Goal: Task Accomplishment & Management: Manage account settings

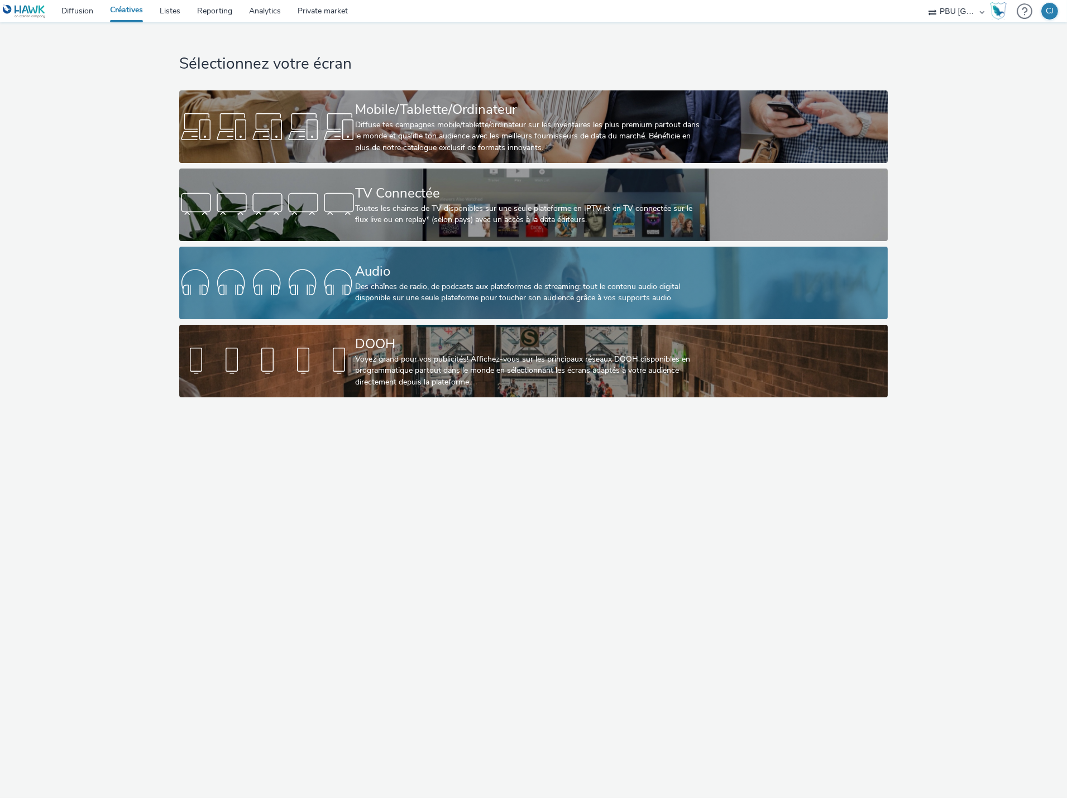
click at [398, 285] on div "Des chaînes de radio, de podcasts aux plateformes de streaming: tout le contenu…" at bounding box center [531, 292] width 352 height 23
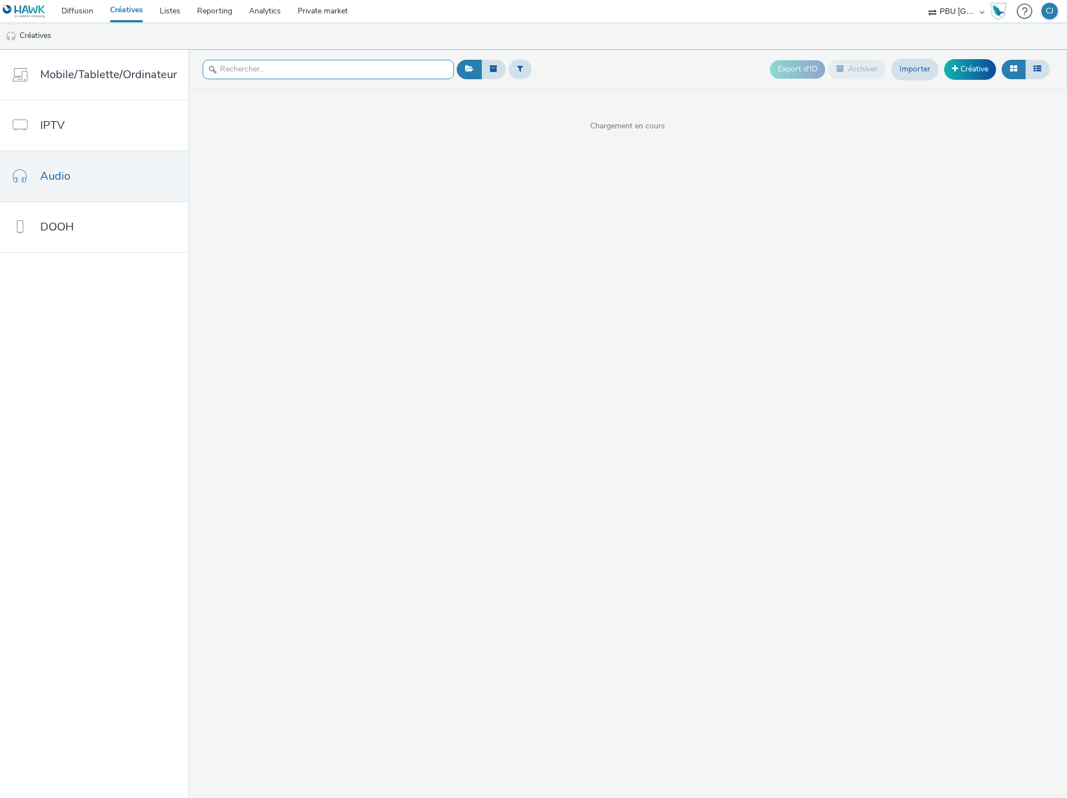
click at [249, 68] on input "text" at bounding box center [328, 70] width 251 height 20
type input "g"
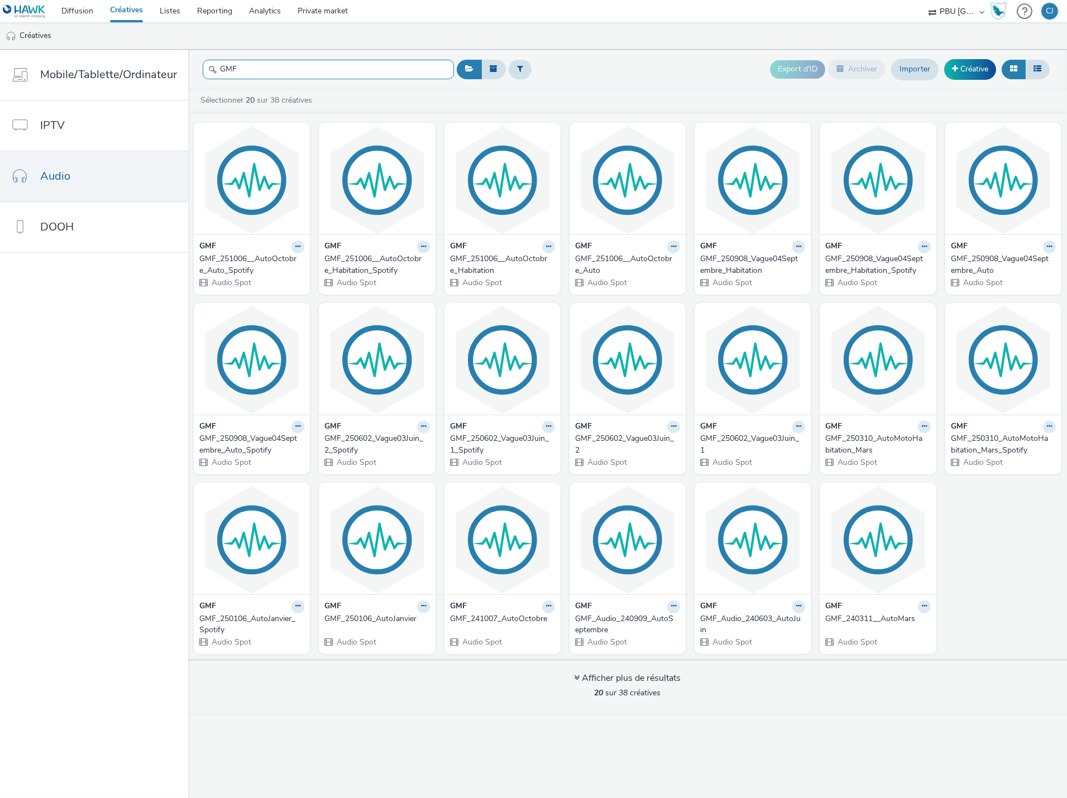
type input "GMF"
click at [632, 222] on img at bounding box center [627, 180] width 111 height 109
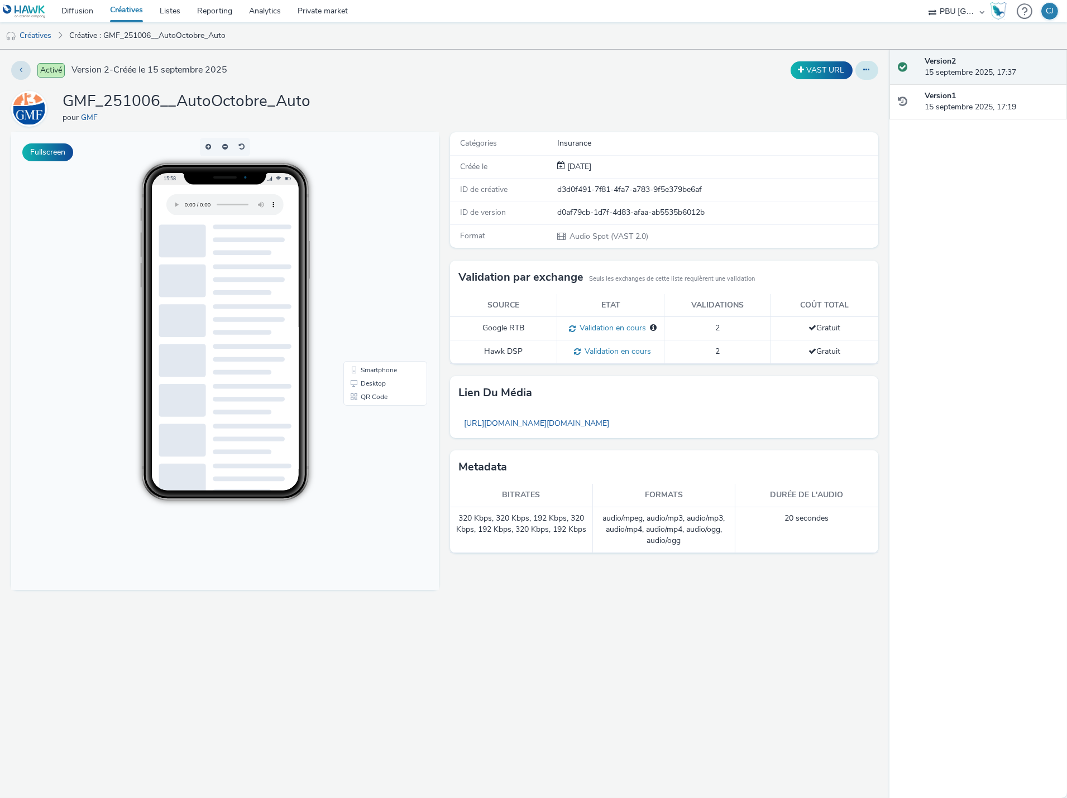
click at [858, 71] on button at bounding box center [866, 70] width 23 height 19
click at [842, 95] on link "Modifier" at bounding box center [836, 92] width 84 height 22
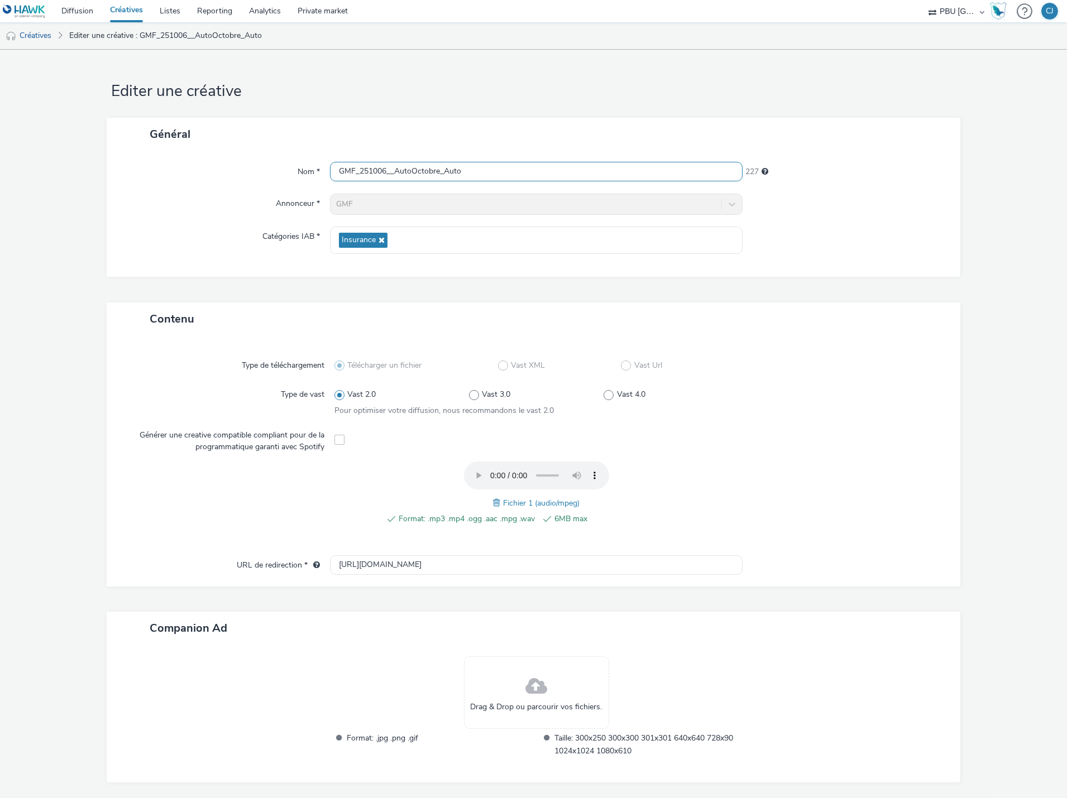
drag, startPoint x: 481, startPoint y: 170, endPoint x: 292, endPoint y: 171, distance: 188.7
click at [296, 171] on div "Nom * GMF_251006__AutoOctobre_Auto 227" at bounding box center [533, 172] width 831 height 20
paste input "Vague05Octobre"
click at [393, 170] on input "GMF_251006__Vague05Octobre" at bounding box center [536, 172] width 412 height 20
click at [469, 176] on input "GMF_251006_Vague05Octobre" at bounding box center [536, 172] width 412 height 20
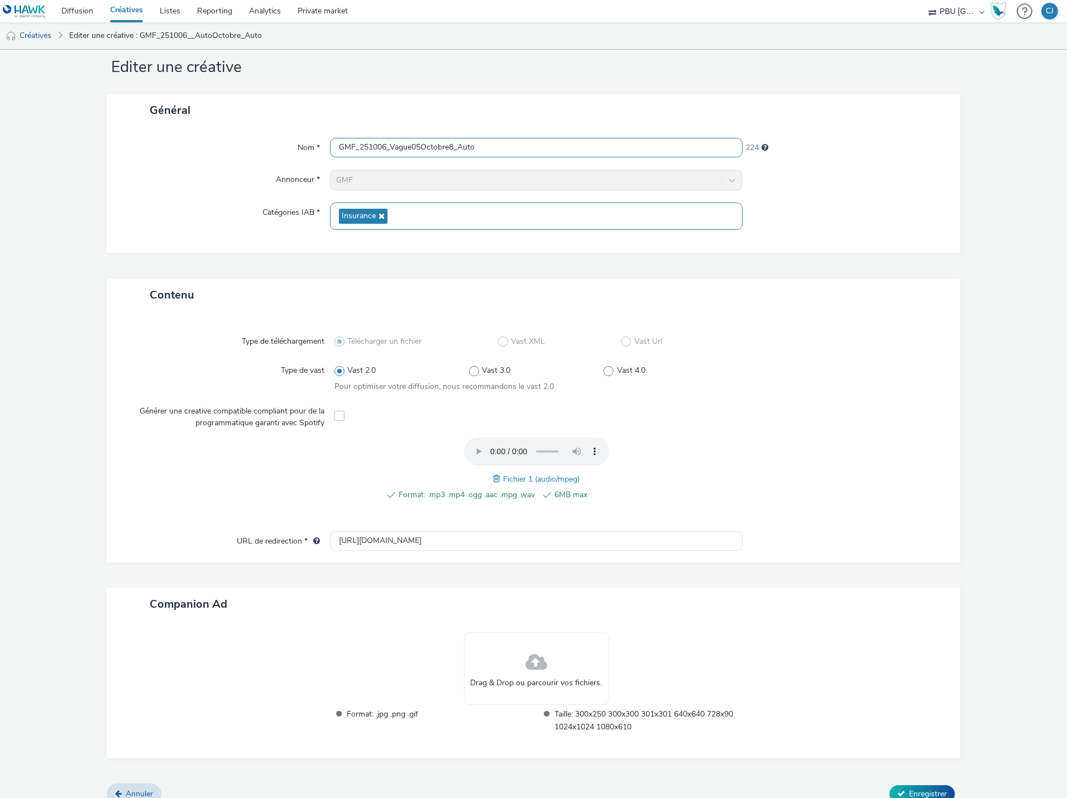
scroll to position [37, 0]
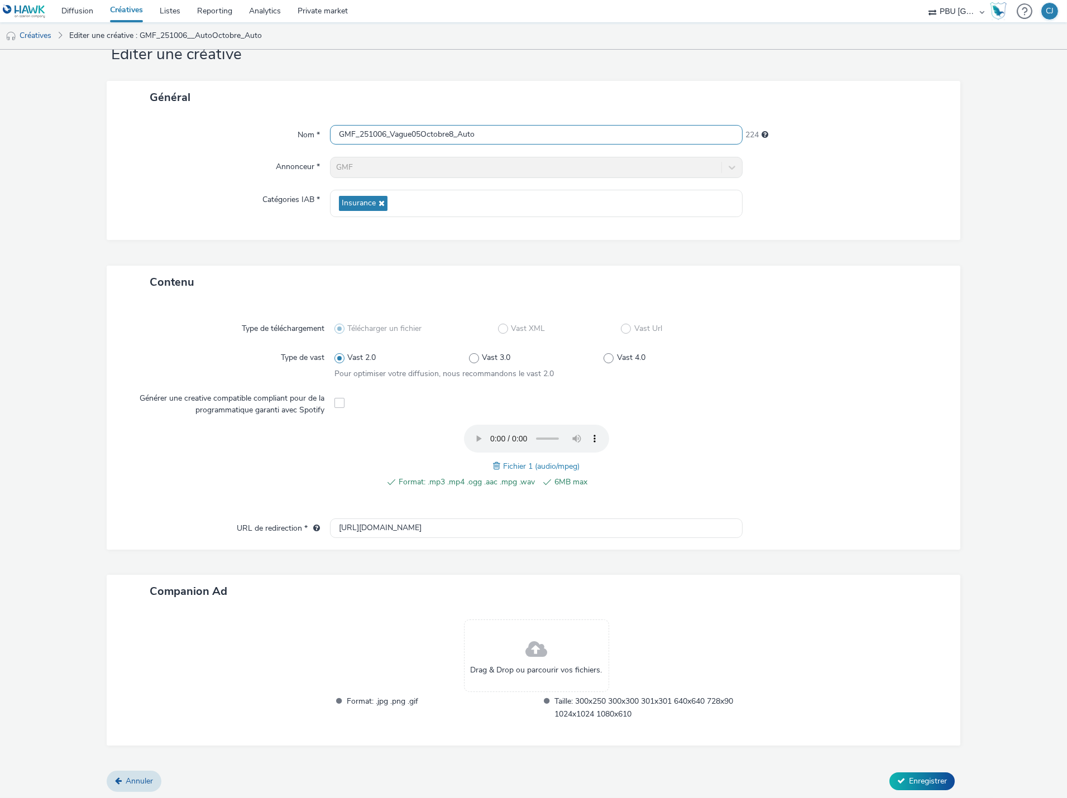
type input "GMF_251006_Vague05Octobre8_Auto"
click at [914, 778] on span "Enregistrer" at bounding box center [928, 781] width 38 height 11
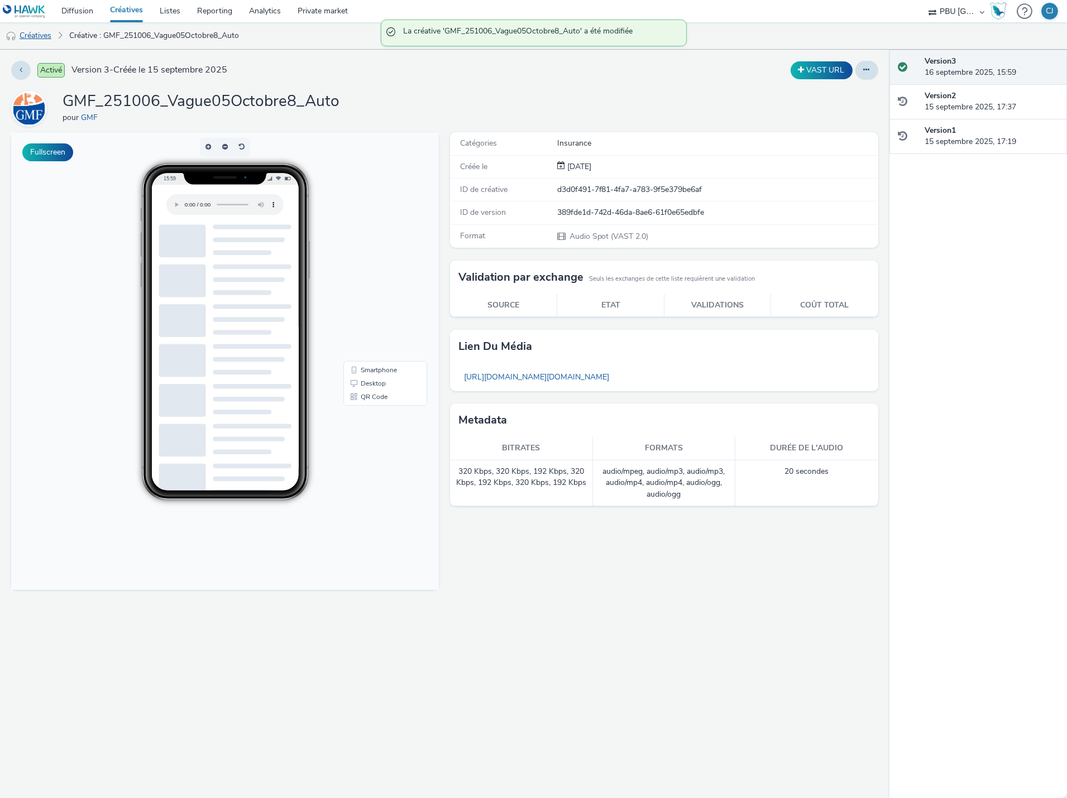
click at [53, 36] on link "Créatives" at bounding box center [28, 35] width 57 height 27
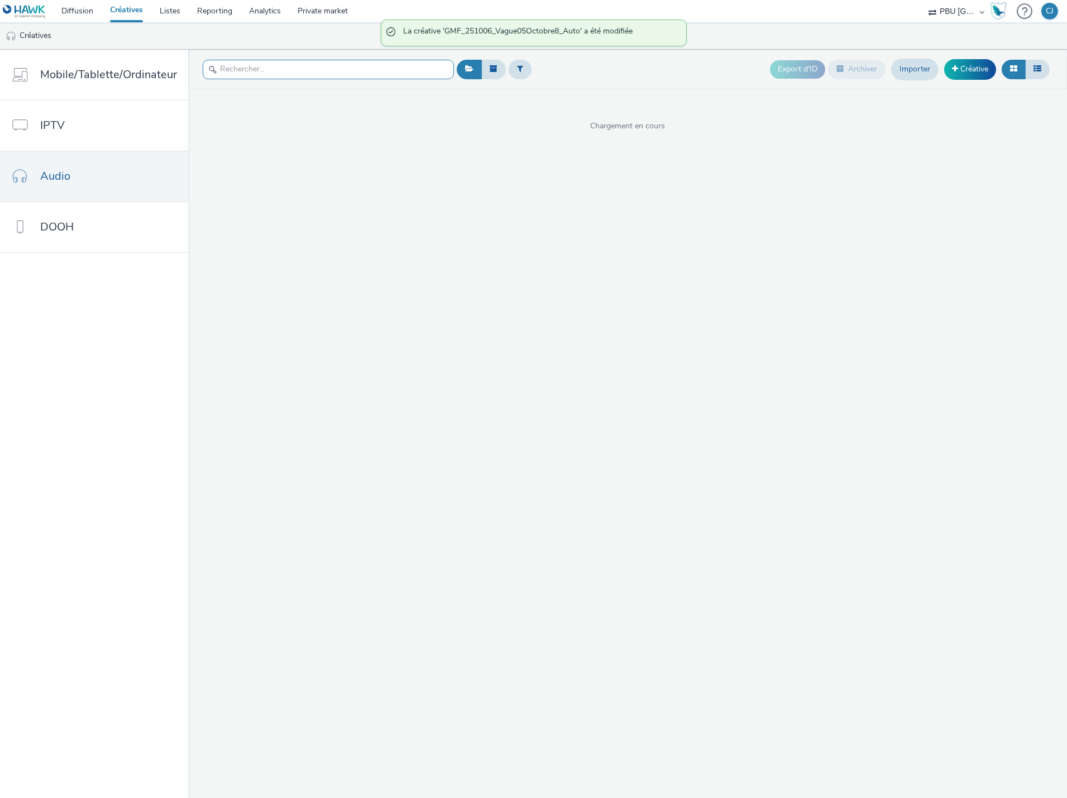
click at [293, 73] on input "text" at bounding box center [328, 70] width 251 height 20
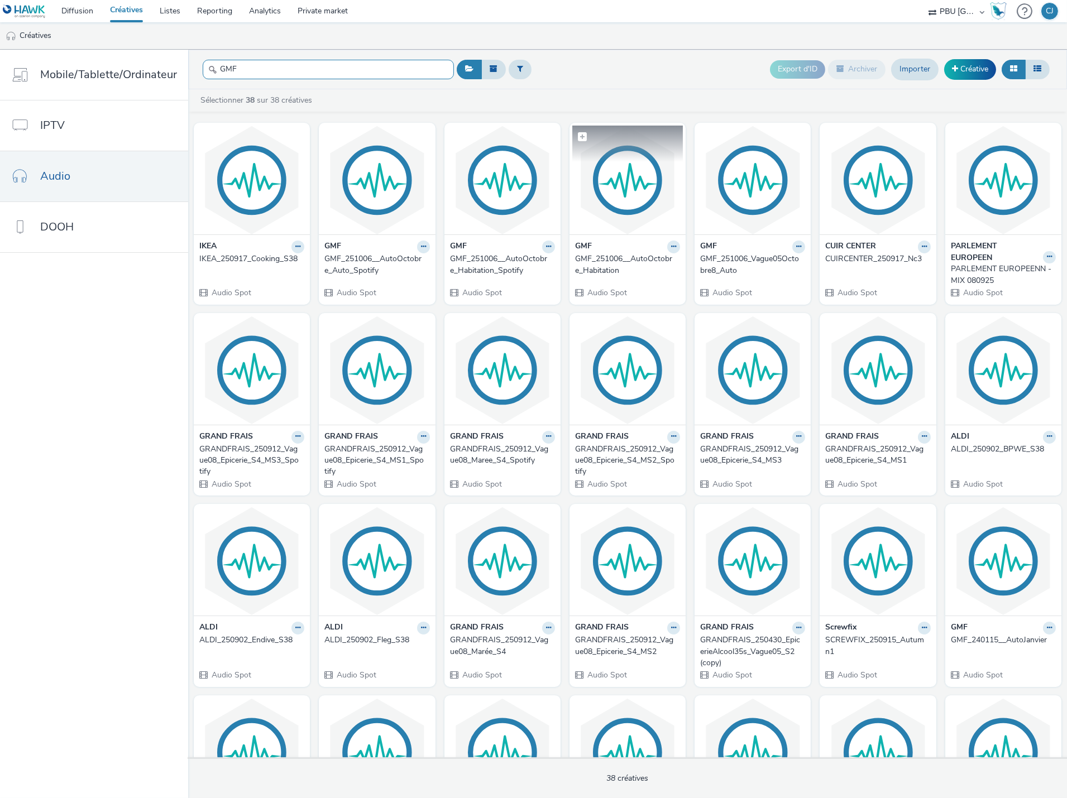
type input "GMF"
click at [623, 224] on img at bounding box center [627, 180] width 111 height 109
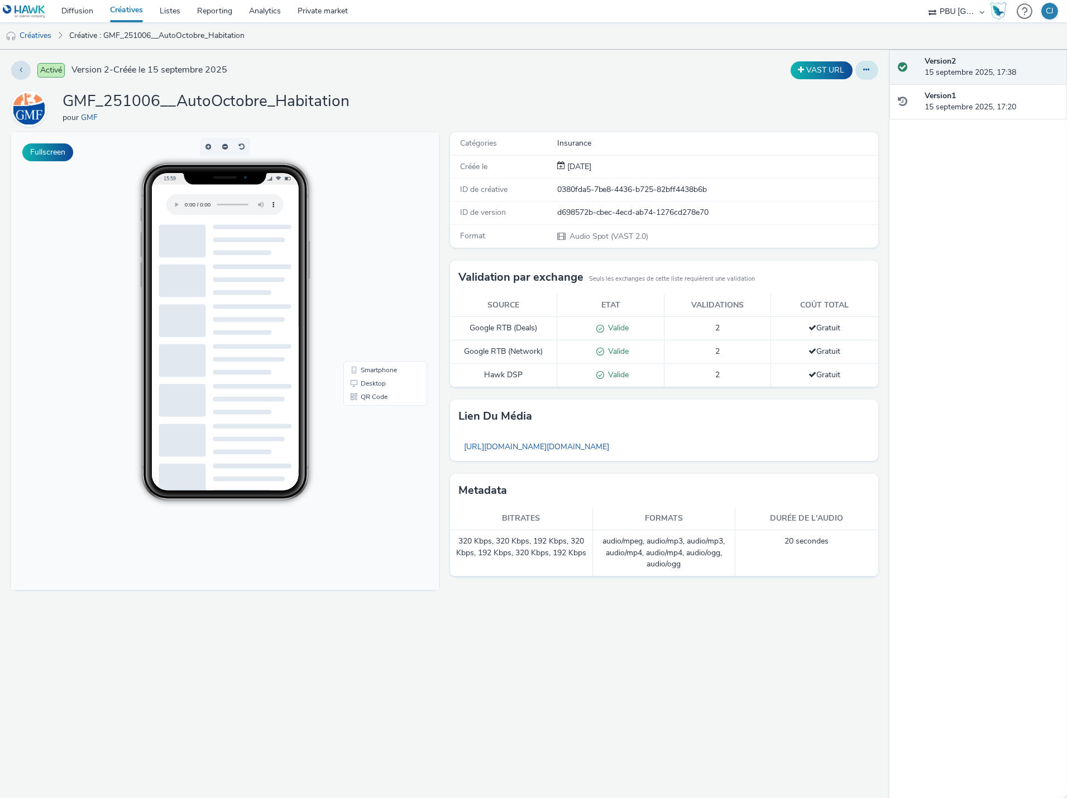
click at [868, 64] on button at bounding box center [866, 70] width 23 height 19
click at [838, 99] on link "Modifier" at bounding box center [836, 92] width 84 height 22
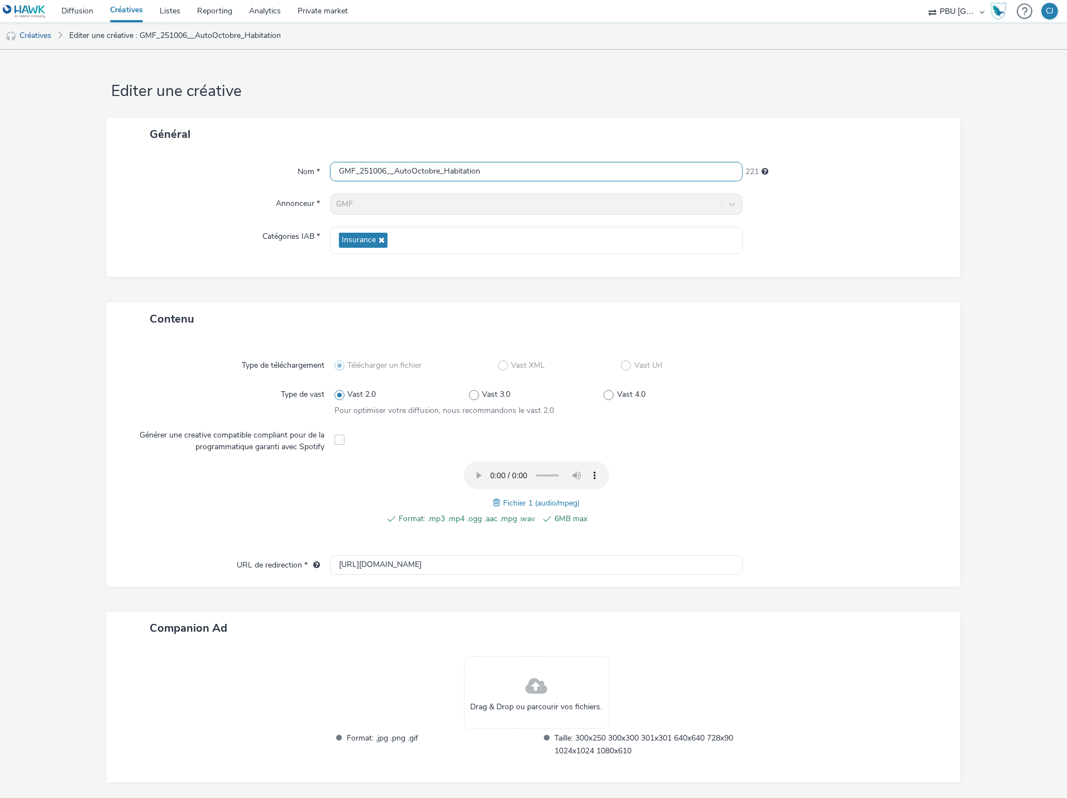
drag, startPoint x: 593, startPoint y: 175, endPoint x: 275, endPoint y: 176, distance: 318.7
click at [275, 176] on div "Nom * GMF_251006__AutoOctobre_Habitation 221" at bounding box center [533, 172] width 831 height 20
paste input "Vague05Octobre"
click at [393, 170] on input "GMF_251006__Vague05Octobre" at bounding box center [536, 172] width 412 height 20
click at [479, 168] on input "GMF_251006_Vague05Octobre" at bounding box center [536, 172] width 412 height 20
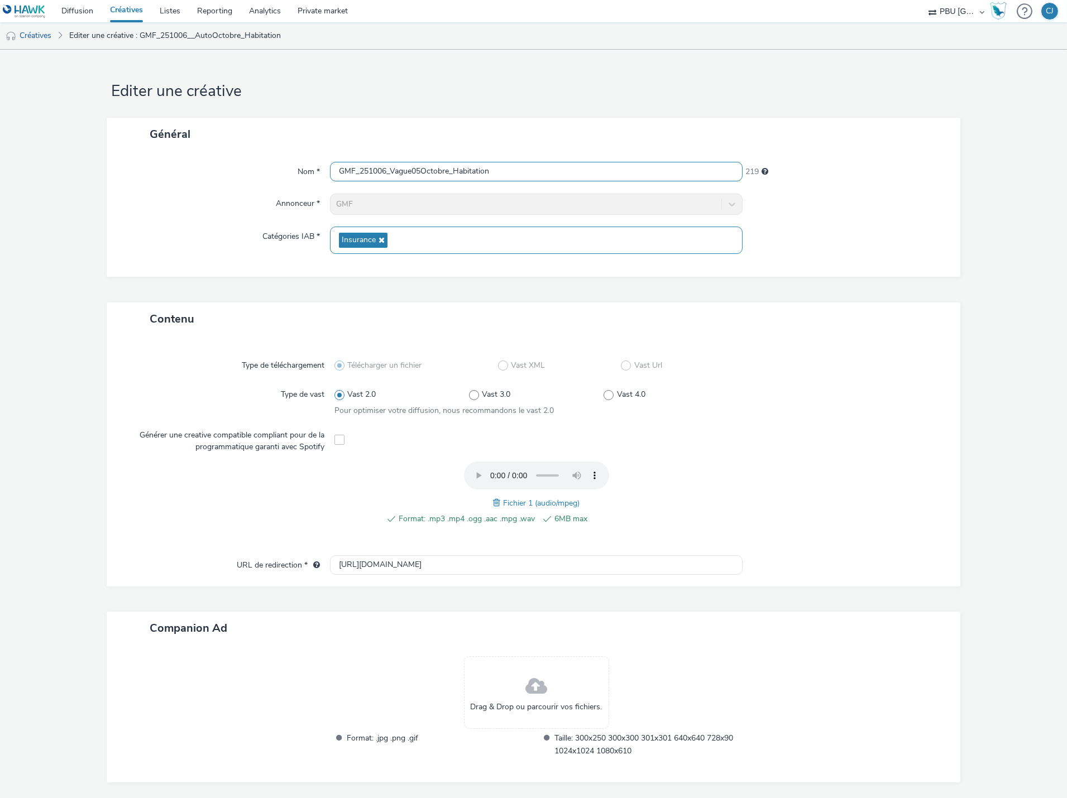
scroll to position [37, 0]
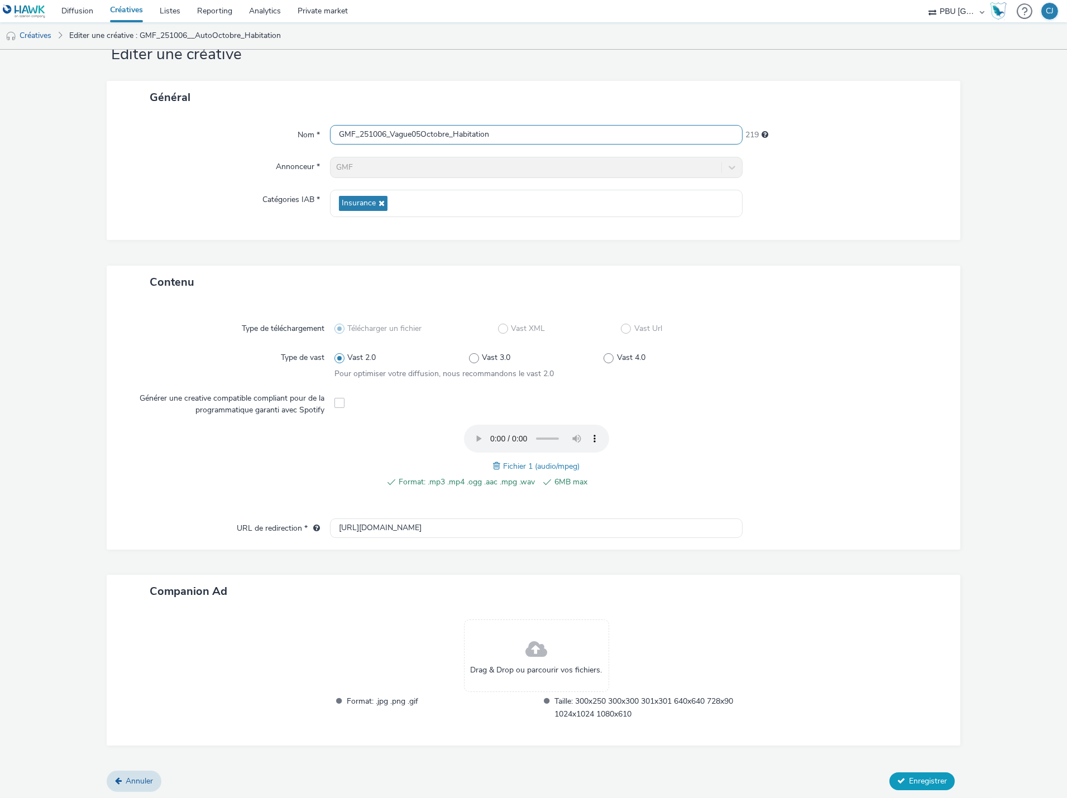
type input "GMF_251006_Vague05Octobre_Habitation"
click at [913, 776] on span "Enregistrer" at bounding box center [928, 781] width 38 height 11
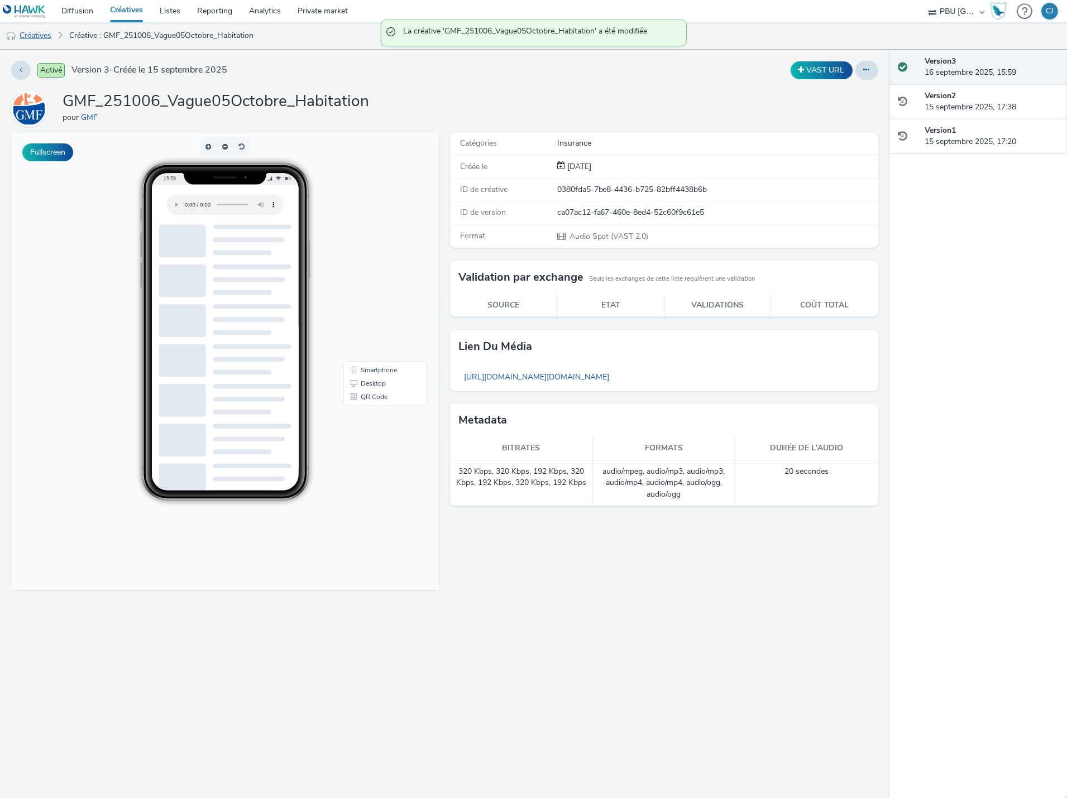
click at [41, 36] on link "Créatives" at bounding box center [28, 35] width 57 height 27
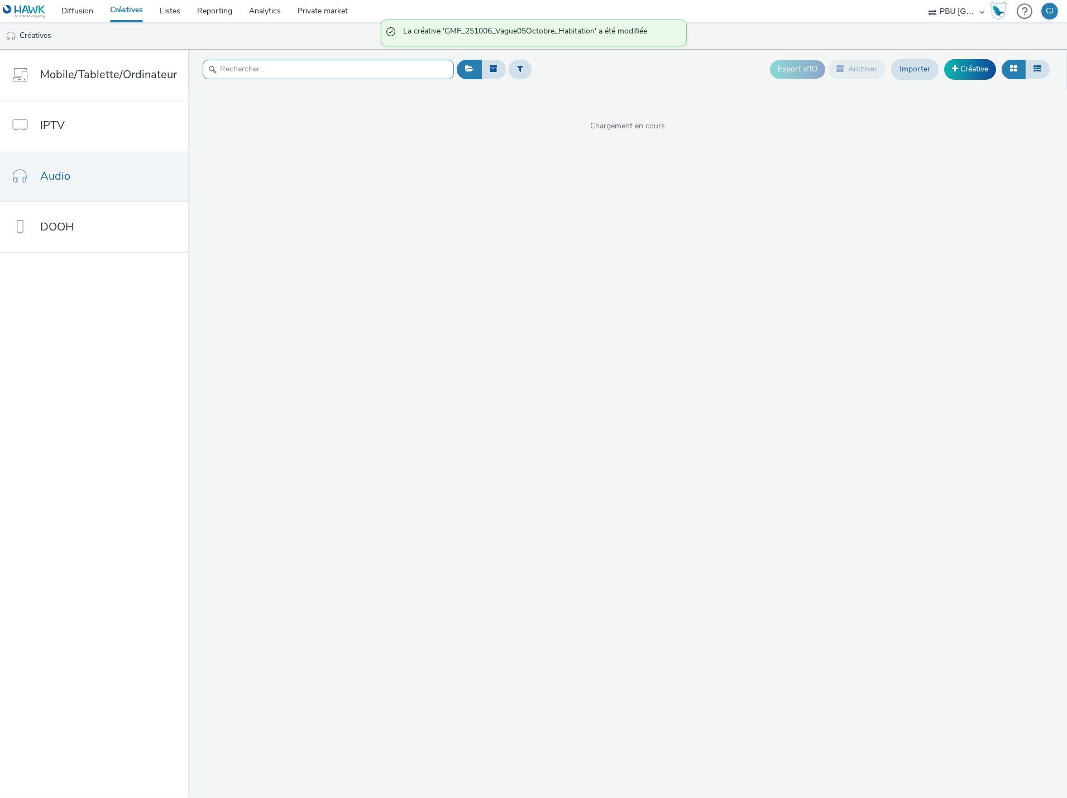
click at [244, 77] on input "text" at bounding box center [328, 70] width 251 height 20
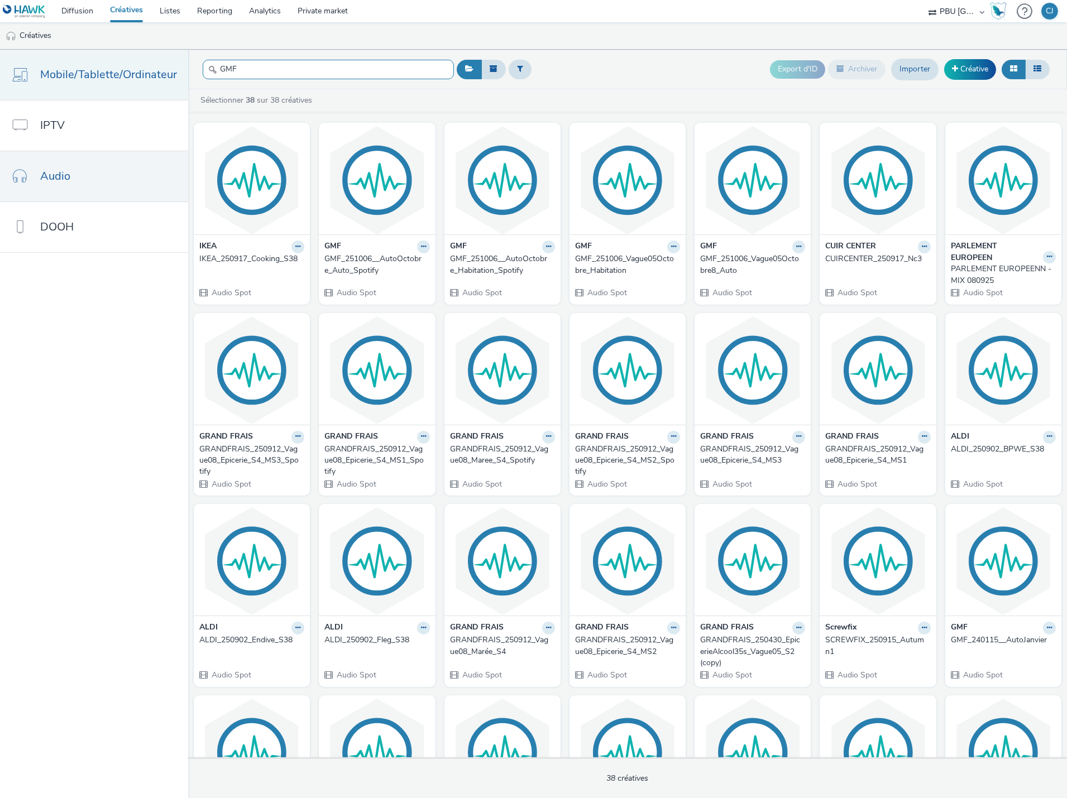
drag, startPoint x: 308, startPoint y: 73, endPoint x: 149, endPoint y: 79, distance: 158.6
click at [149, 79] on div "Mobile/Tablette/Ordinateur IPTV Audio DOOH GMF Export d'ID Archiver Importer Cr…" at bounding box center [533, 424] width 1067 height 749
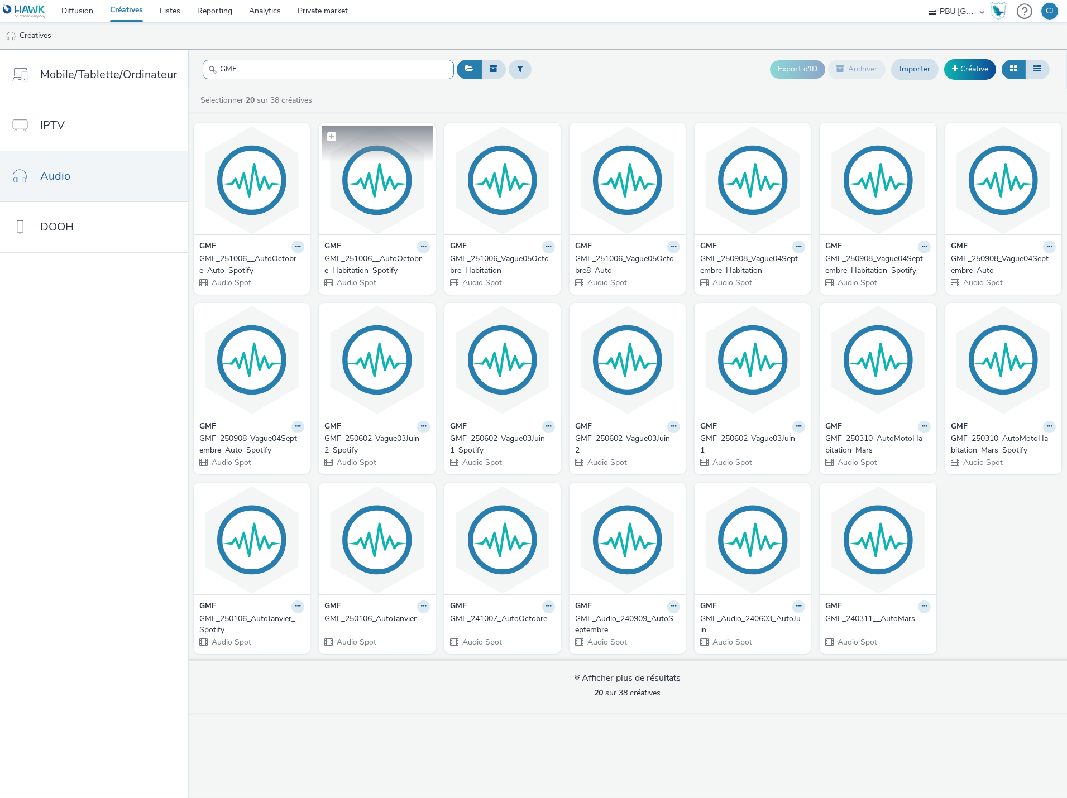
type input "GMF"
click at [373, 220] on img at bounding box center [377, 180] width 111 height 109
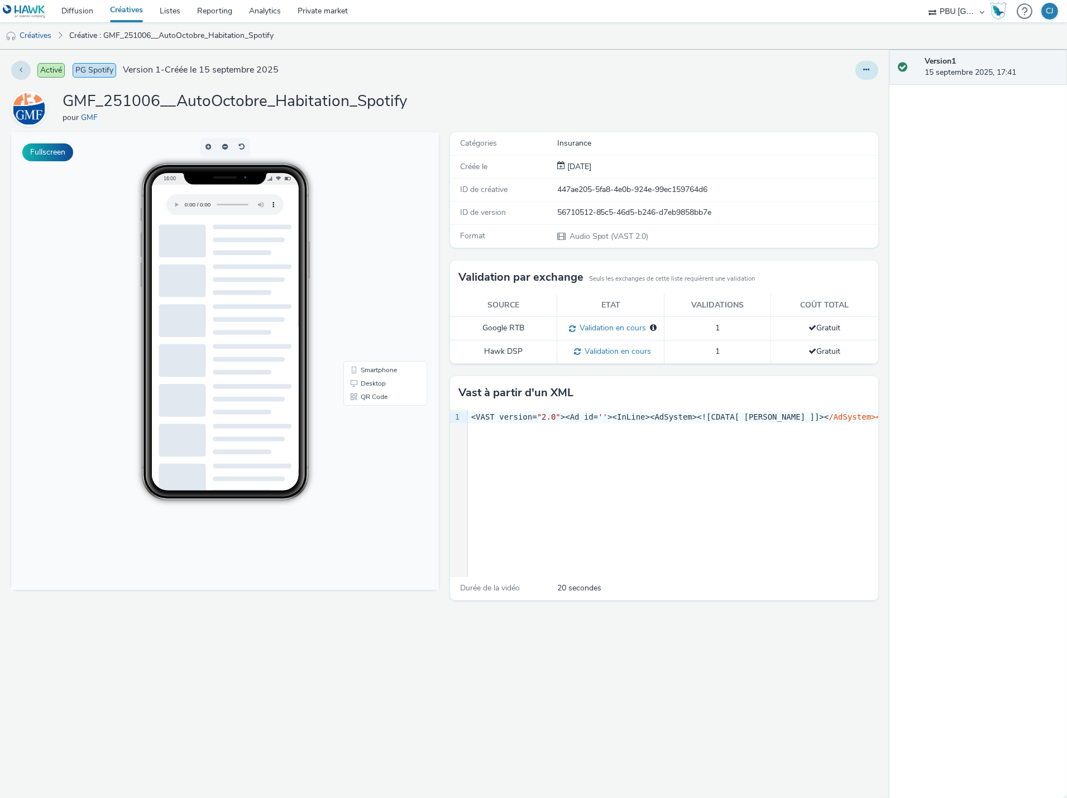
click at [867, 79] on button at bounding box center [866, 70] width 23 height 19
click at [832, 96] on link "Modifier" at bounding box center [836, 92] width 84 height 22
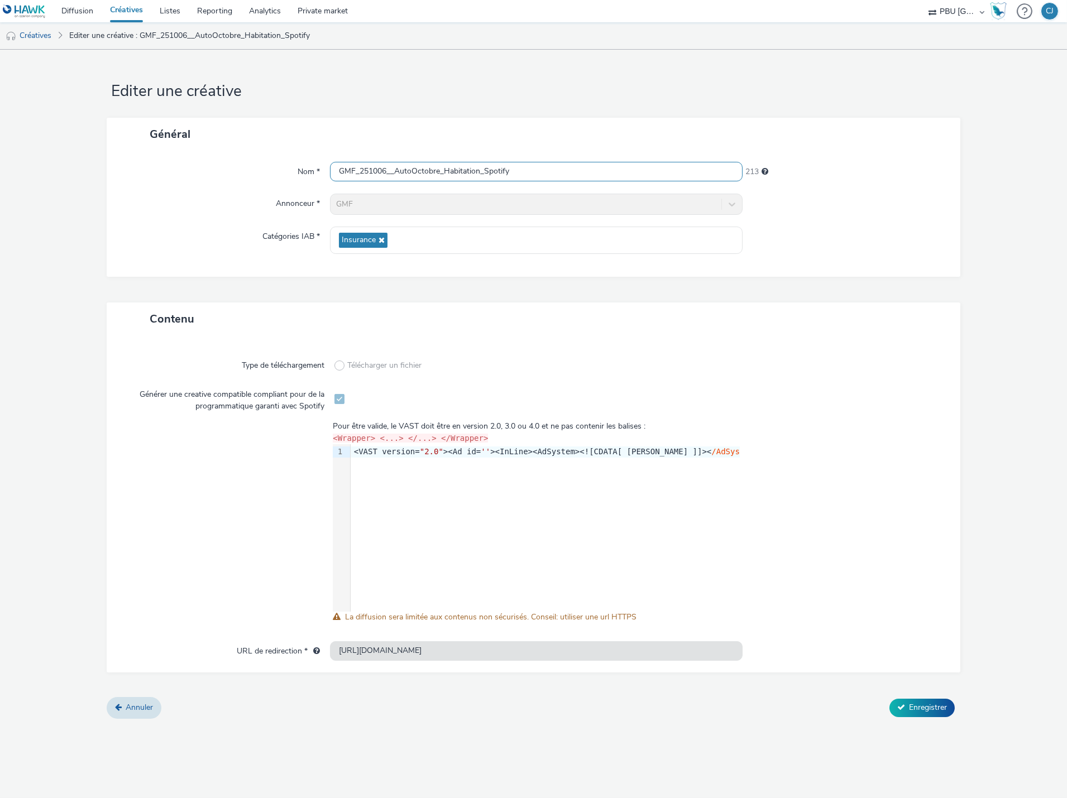
click at [395, 171] on input "GMF_251006__AutoOctobre_Habitation_Spotify" at bounding box center [536, 172] width 412 height 20
drag, startPoint x: 605, startPoint y: 170, endPoint x: 242, endPoint y: 170, distance: 363.4
click at [242, 170] on div "Nom * GMF_251006__AutoOctobre_Habitation_Spotify 213" at bounding box center [533, 172] width 831 height 20
paste input "Vague05Octobre"
click at [395, 171] on input "GMF_251006__Vague05Octobre" at bounding box center [536, 172] width 412 height 20
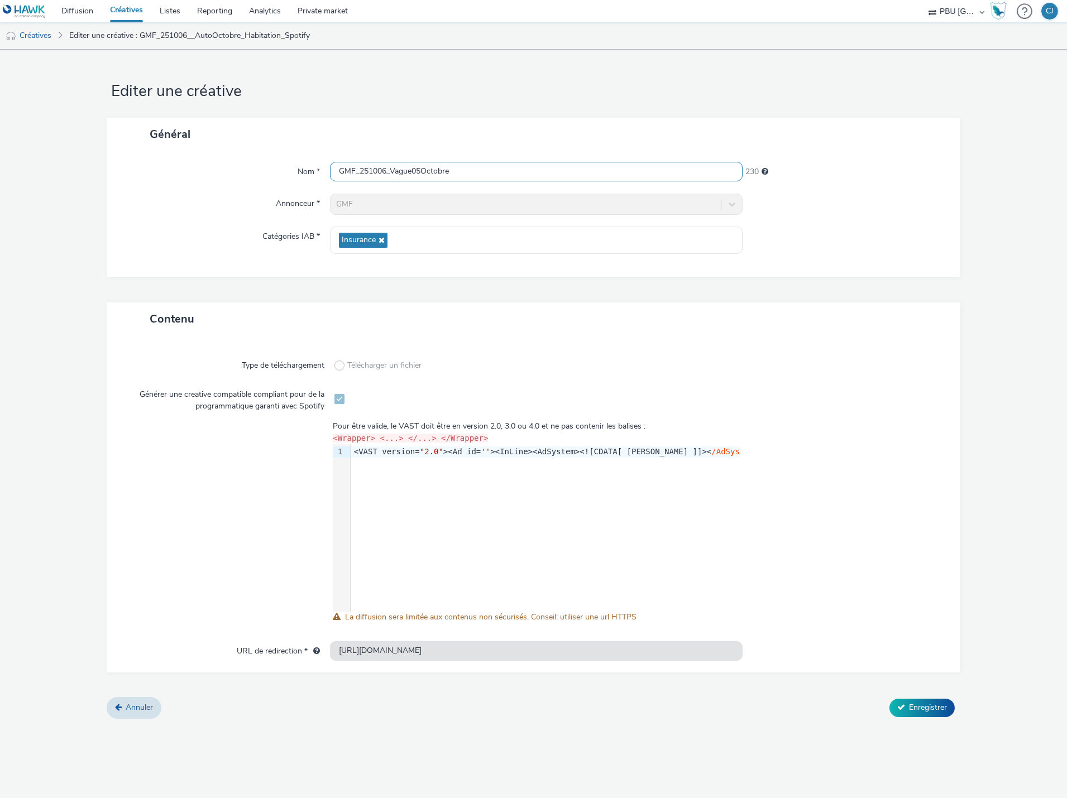
click at [469, 168] on input "GMF_251006_Vague05Octobre" at bounding box center [536, 172] width 412 height 20
type input "GMF_251006_Vague05Octobre_Habitation_Spotify"
click at [919, 711] on span "Enregistrer" at bounding box center [928, 707] width 38 height 11
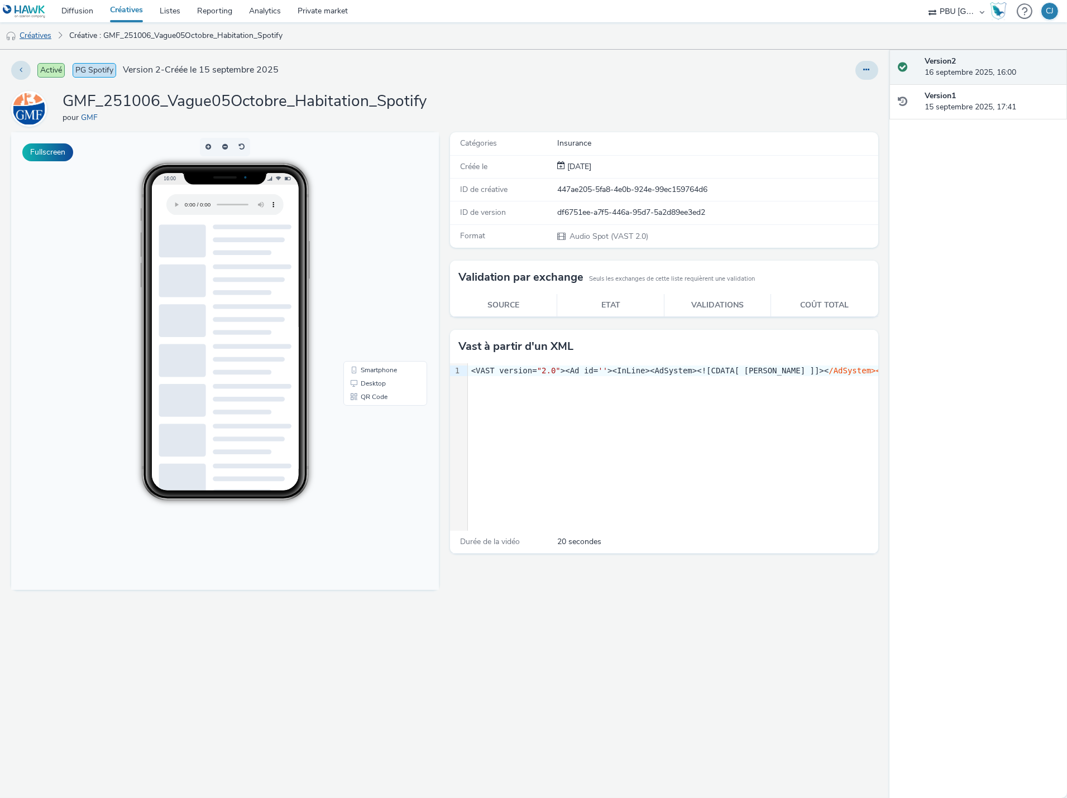
click at [31, 38] on link "Créatives" at bounding box center [28, 35] width 57 height 27
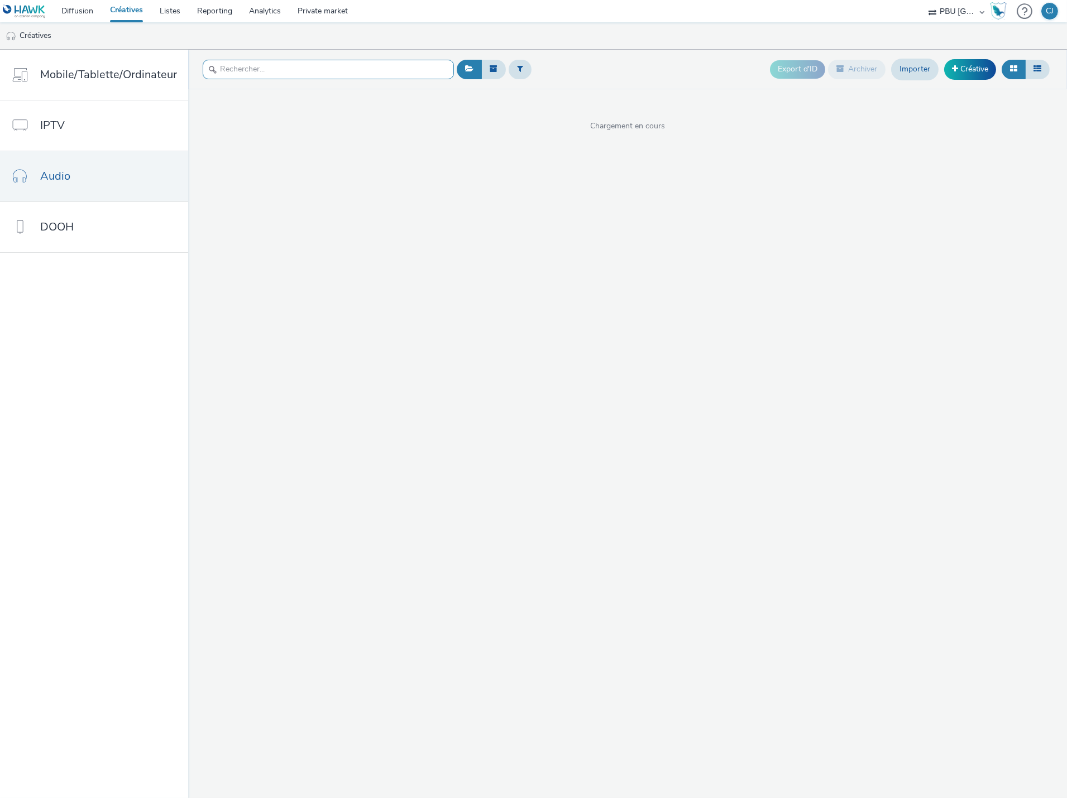
click at [224, 68] on input "text" at bounding box center [328, 70] width 251 height 20
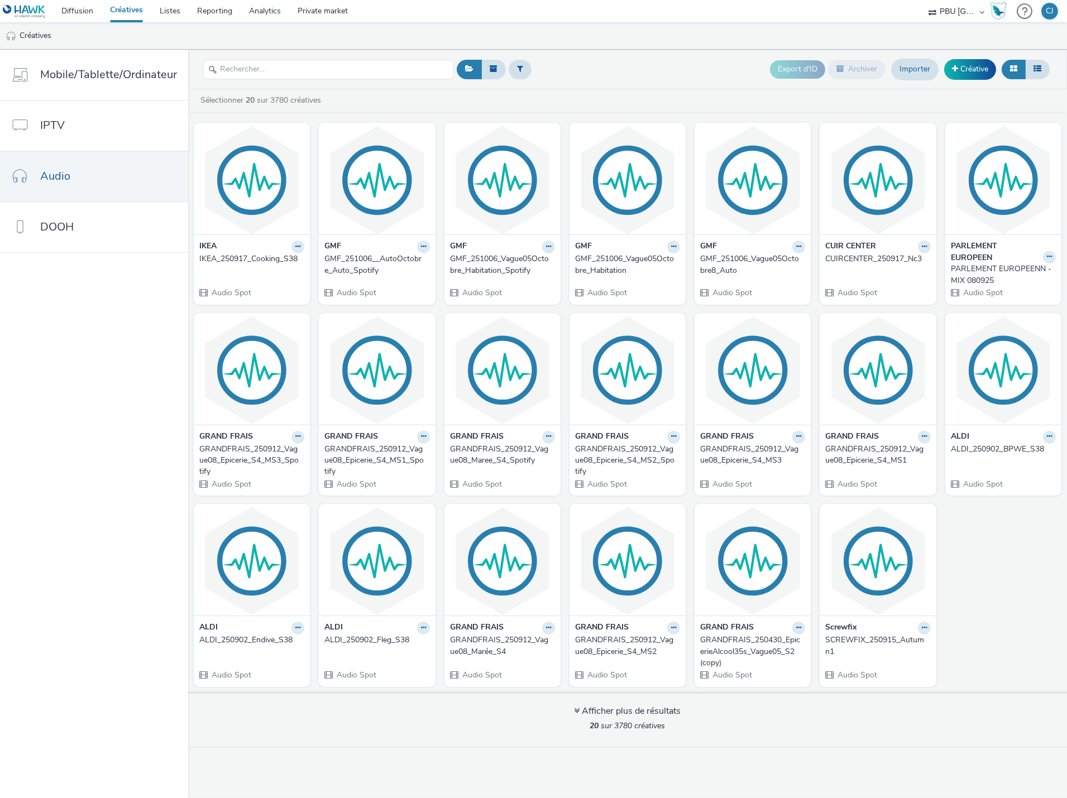
click at [397, 264] on div "GMF_251006__AutoOctobre_Auto_Spotify" at bounding box center [374, 264] width 100 height 23
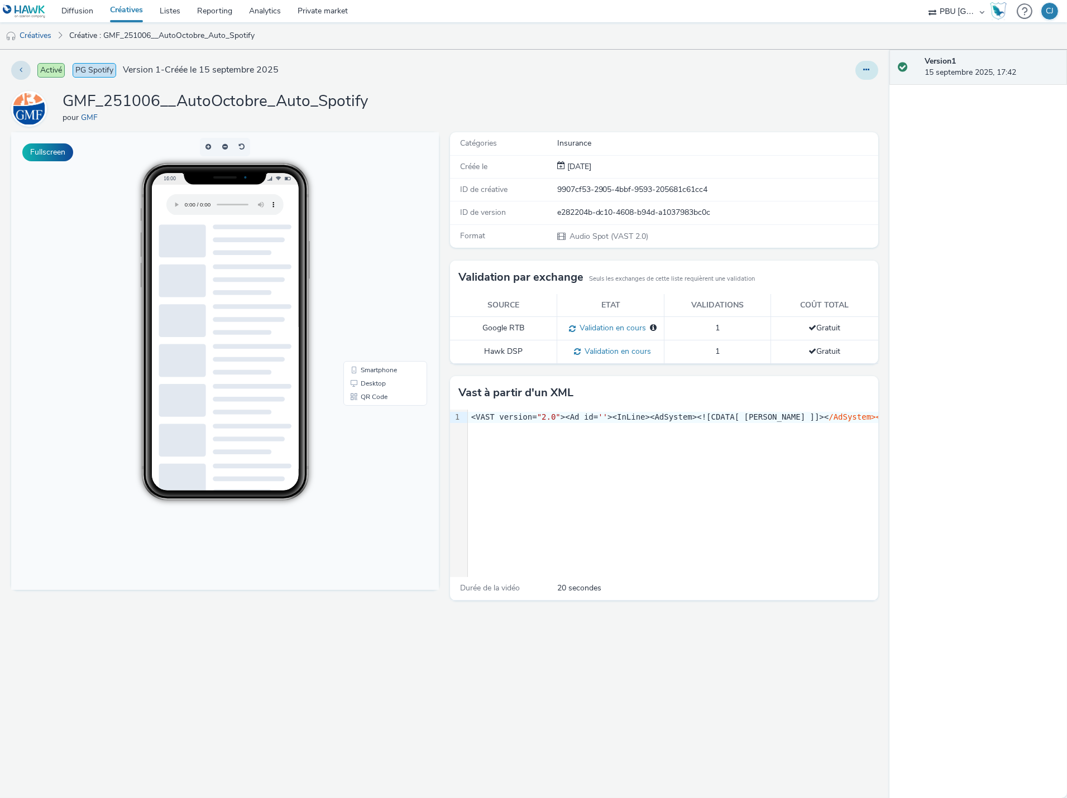
click at [866, 71] on icon at bounding box center [866, 70] width 6 height 8
click at [832, 90] on link "Modifier" at bounding box center [836, 92] width 84 height 22
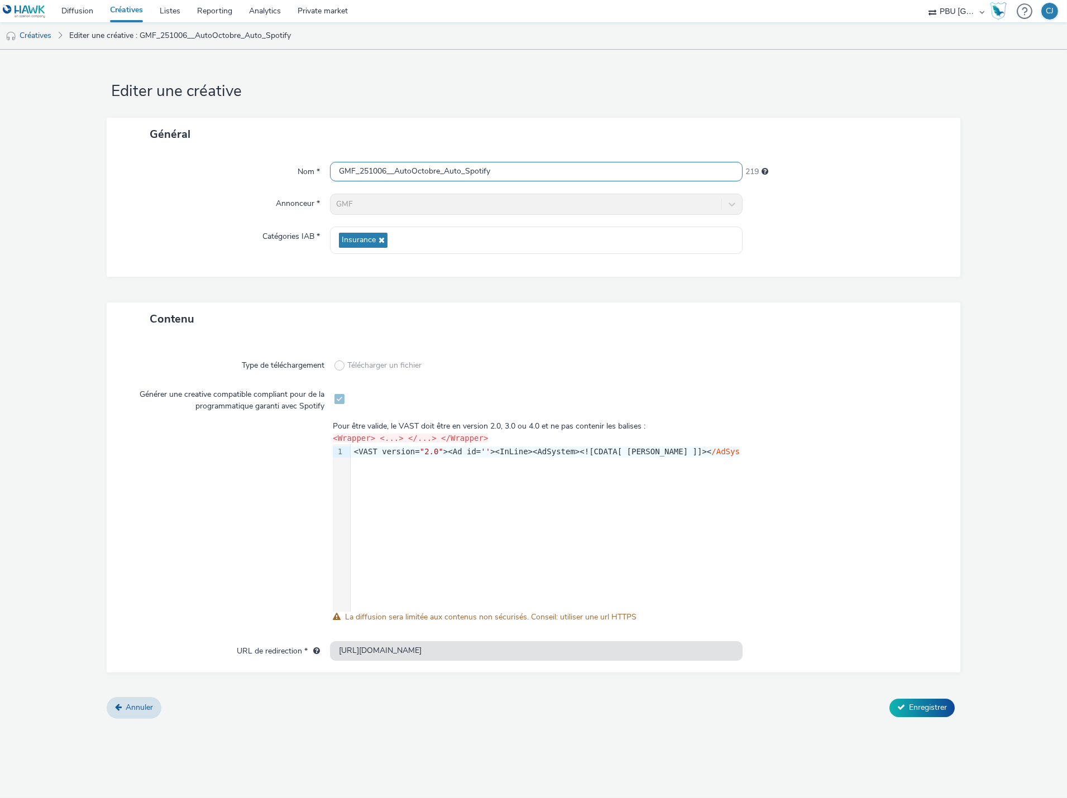
drag, startPoint x: 548, startPoint y: 165, endPoint x: 158, endPoint y: 182, distance: 390.5
click at [159, 181] on div "Nom * GMF_251006__AutoOctobre_Auto_Spotify 219" at bounding box center [533, 172] width 831 height 20
paste input "Vague05Octobre"
click at [395, 171] on input "GMF_251006__Vague05Octobre" at bounding box center [536, 172] width 412 height 20
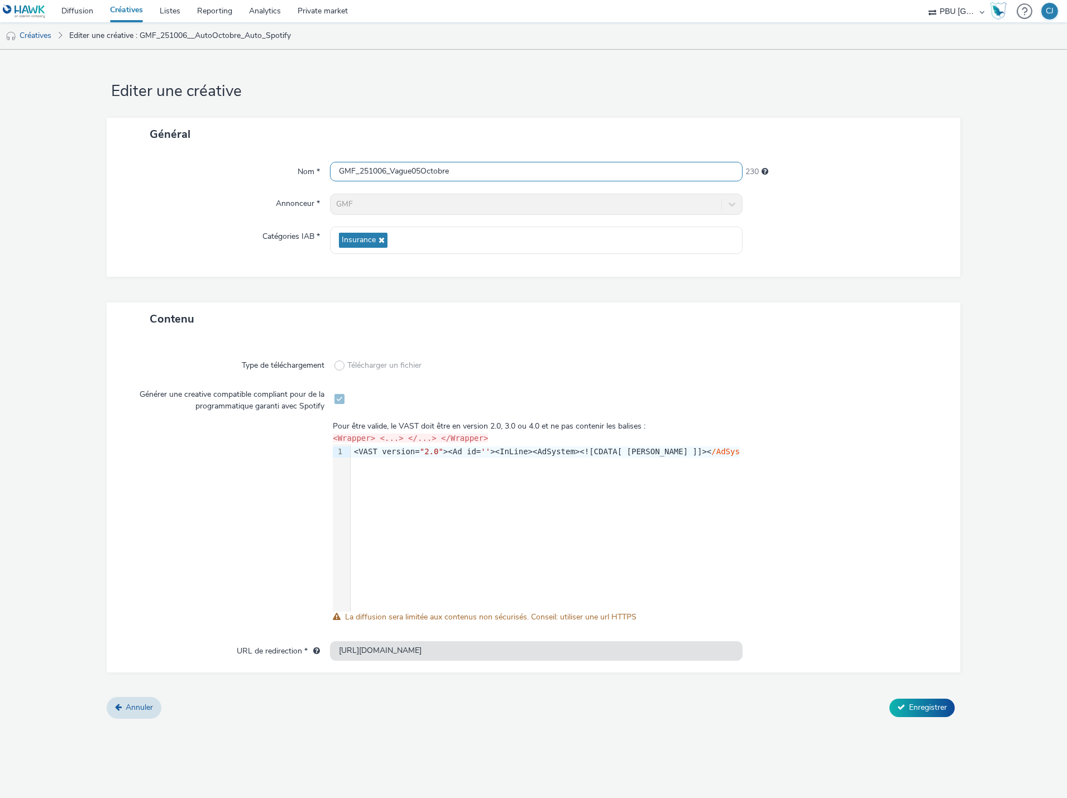
click at [488, 176] on input "GMF_251006_Vague05Octobre" at bounding box center [536, 172] width 412 height 20
type input "GMF_251006_Vague05Octobre_Auto"
click at [911, 709] on span "Enregistrer" at bounding box center [928, 707] width 38 height 11
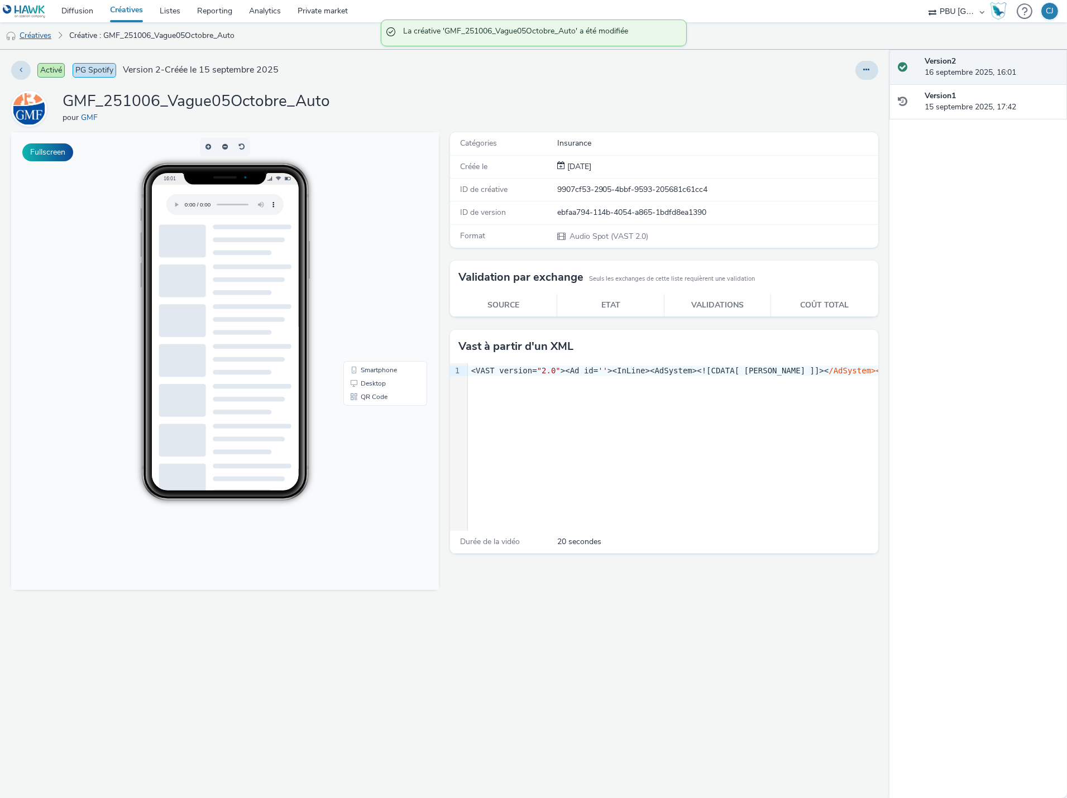
click at [47, 45] on link "Créatives" at bounding box center [28, 35] width 57 height 27
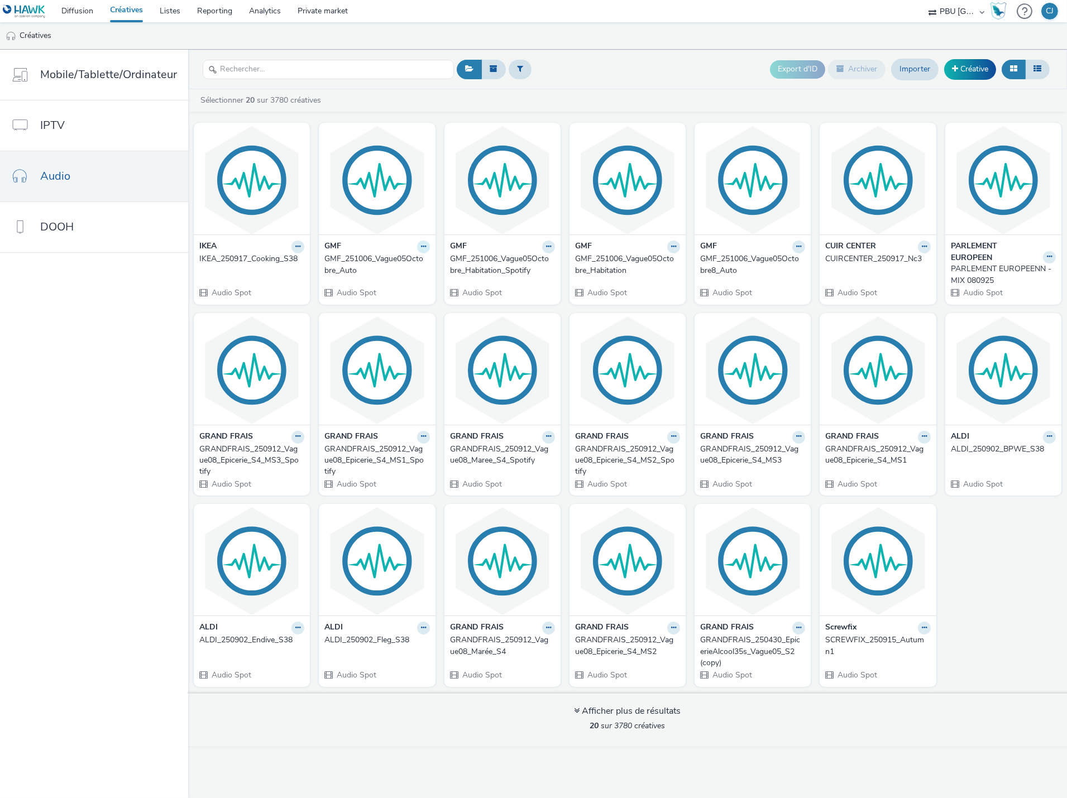
click at [421, 247] on icon at bounding box center [423, 246] width 5 height 7
click at [385, 271] on link "Modifier" at bounding box center [388, 266] width 84 height 22
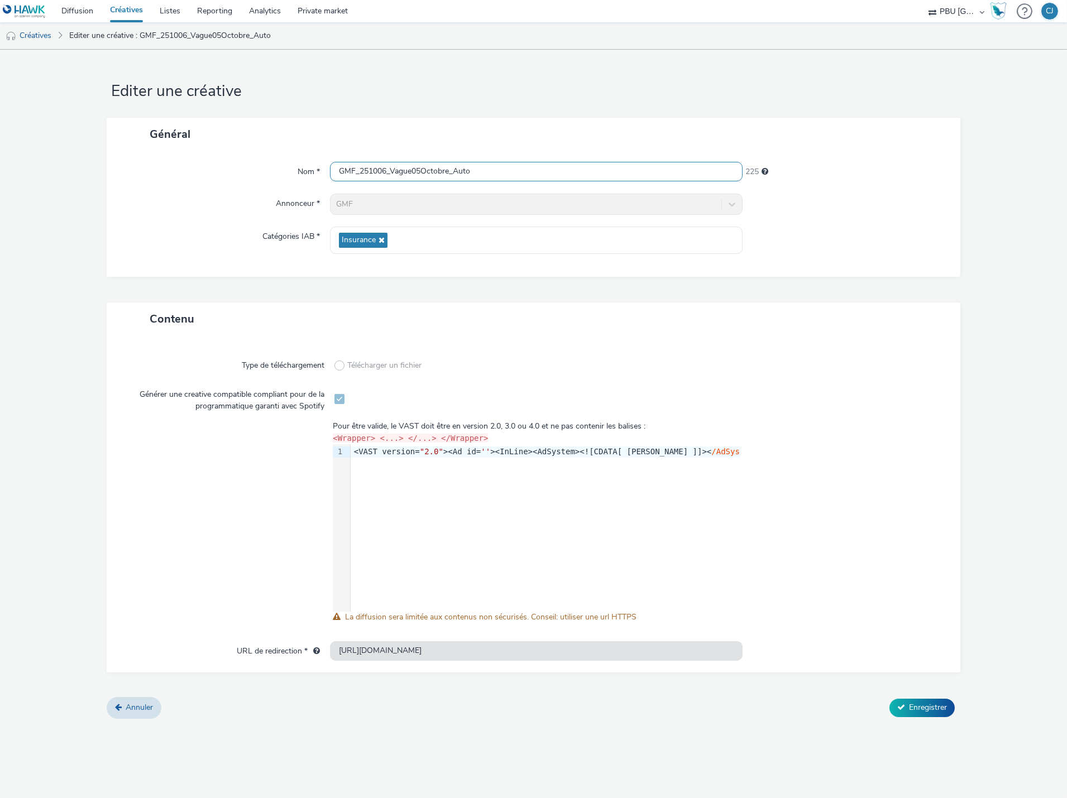
click at [496, 171] on input "GMF_251006_Vague05Octobre_Auto" at bounding box center [536, 172] width 412 height 20
type input "GMF_251006_Vague05Octobre_Auto_Spotify"
click at [935, 704] on span "Enregistrer" at bounding box center [928, 707] width 38 height 11
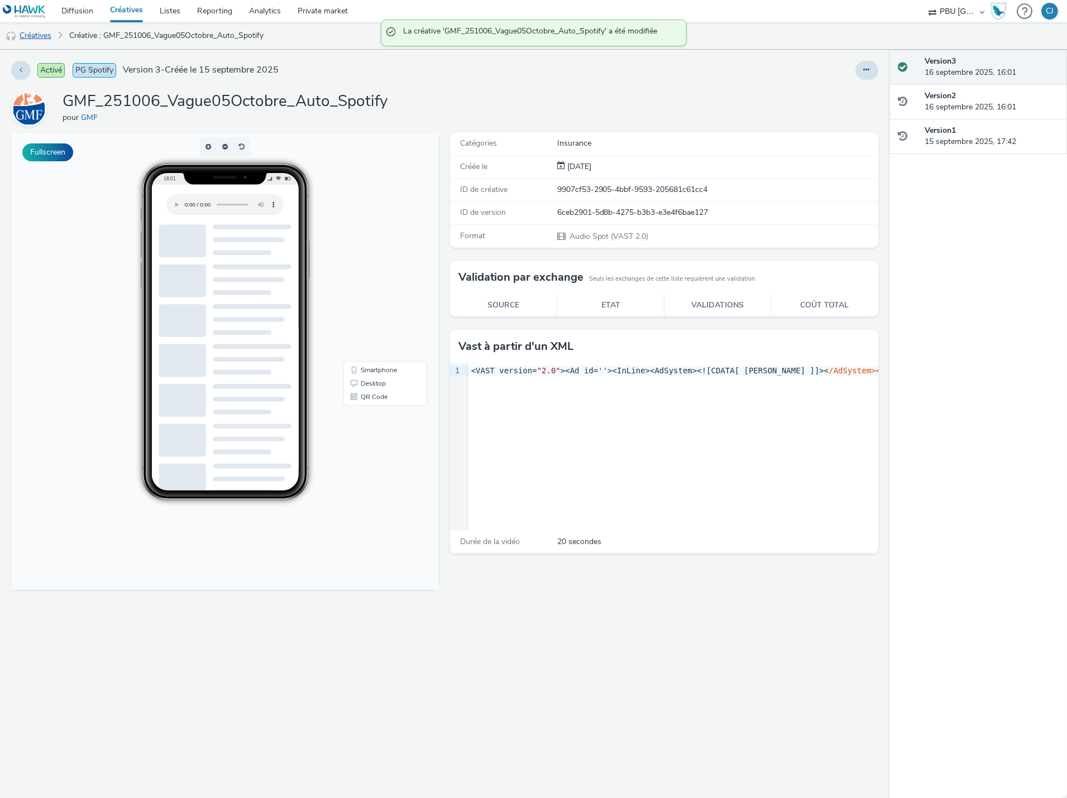
click at [55, 37] on link "Créatives" at bounding box center [28, 35] width 57 height 27
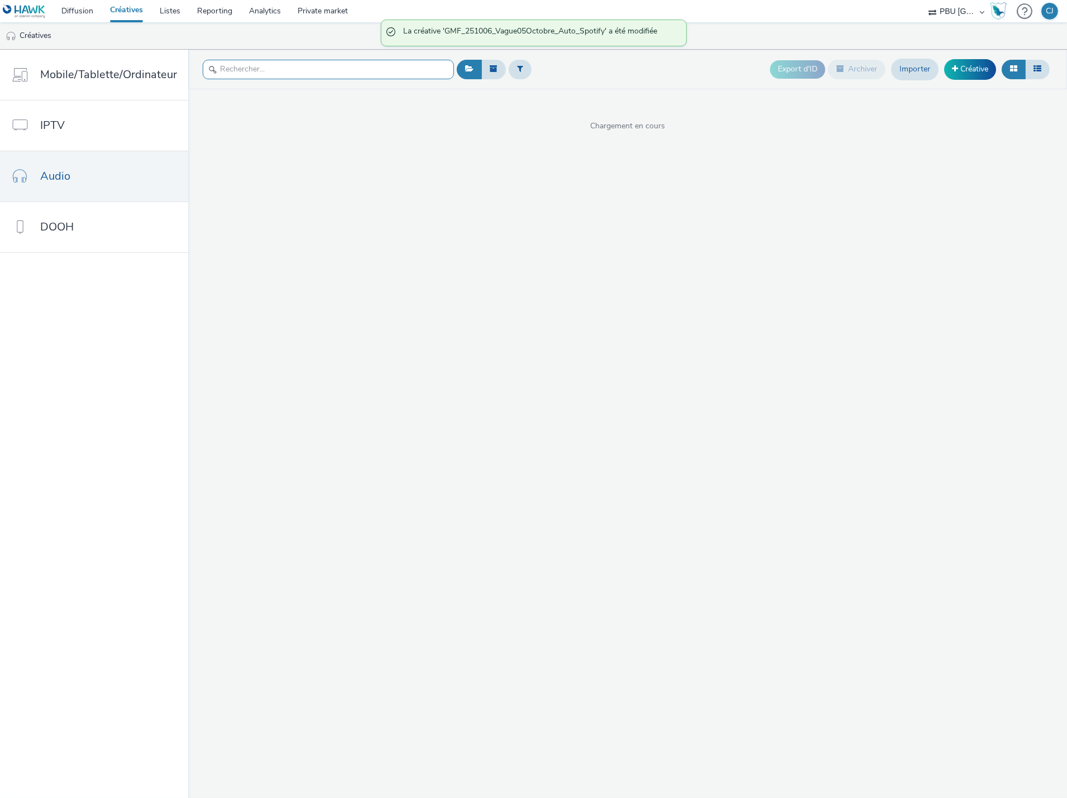
click at [293, 76] on input "text" at bounding box center [328, 70] width 251 height 20
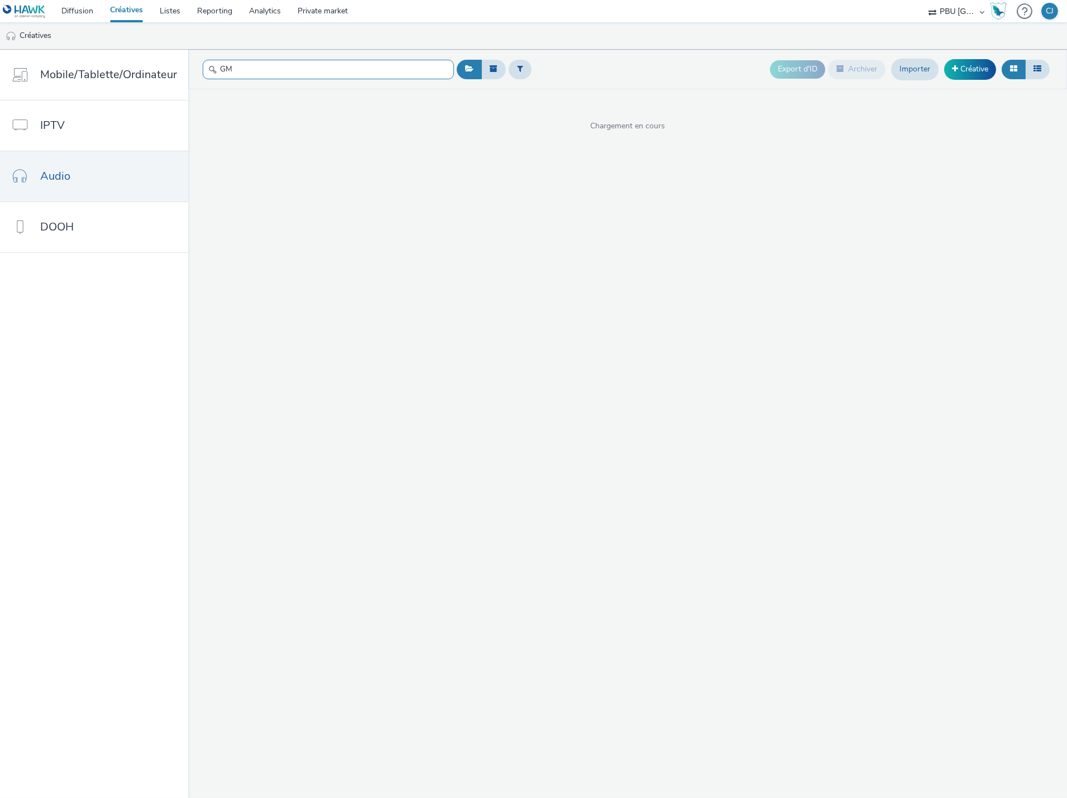
type input "GMF"
